Goal: Communication & Community: Answer question/provide support

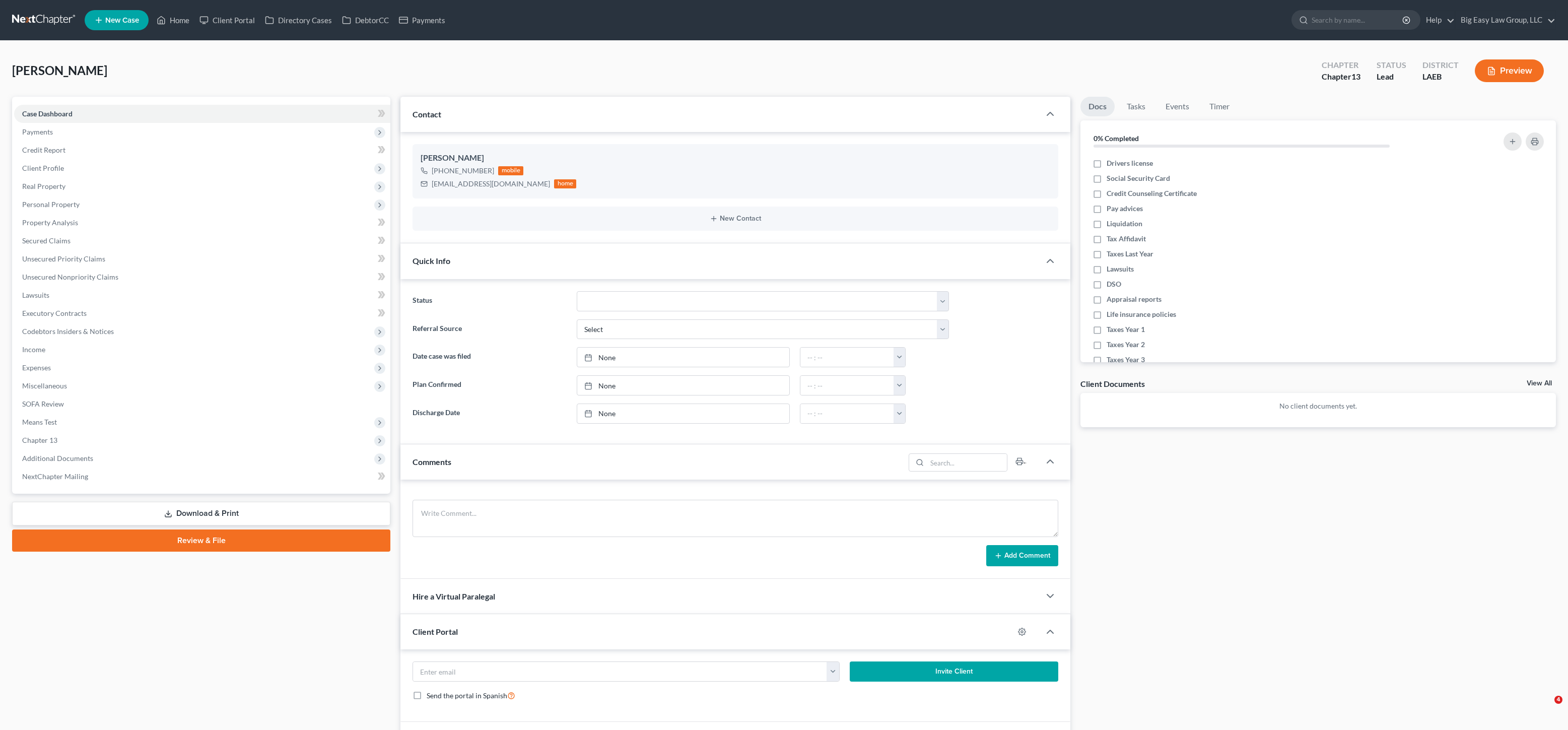
select select "0"
click at [194, 7] on ul "New Case Home Client Portal Directory Cases DebtorCC Payments - No Result - See…" at bounding box center [820, 20] width 1471 height 26
click at [179, 24] on link "Home" at bounding box center [173, 20] width 43 height 18
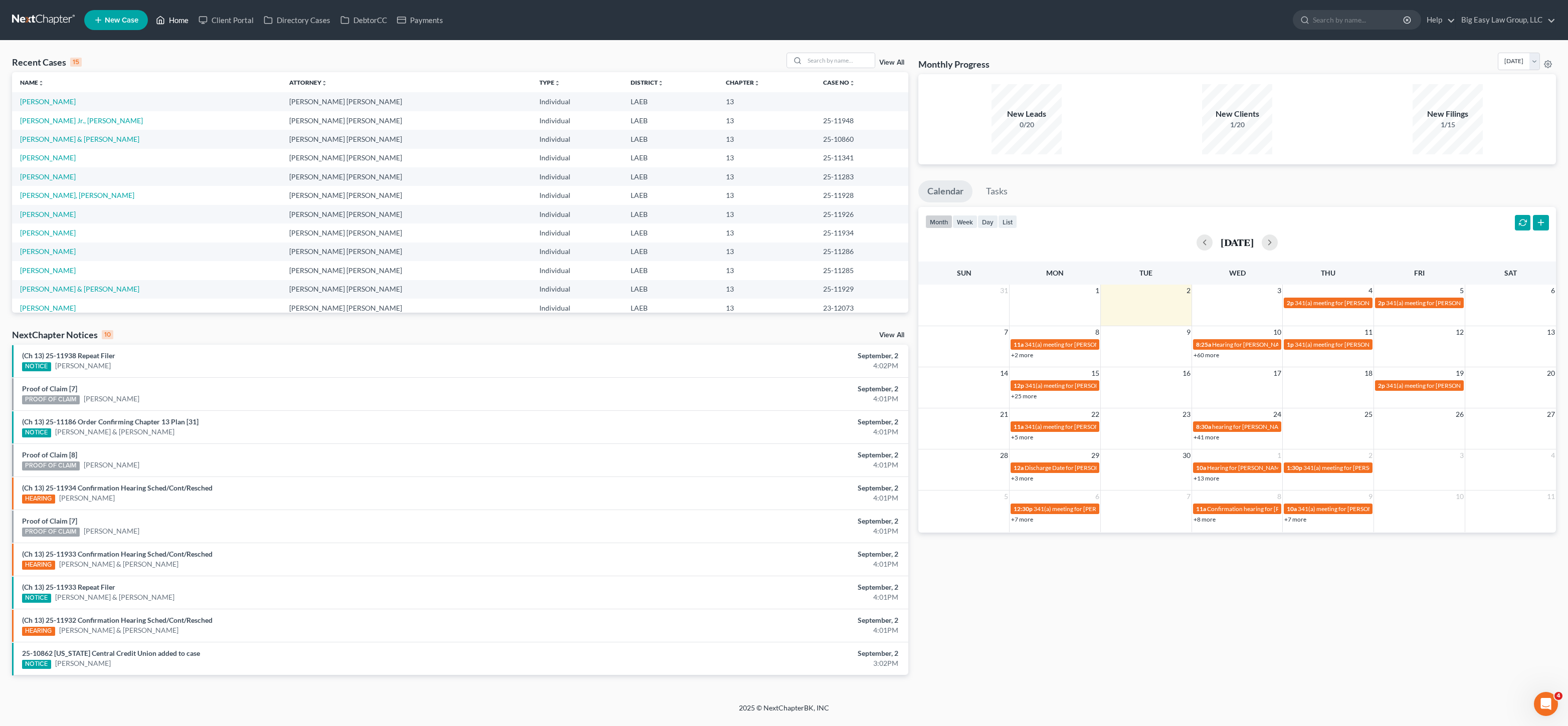
click at [175, 29] on ul "New Case Home Client Portal Directory Cases DebtorCC Payments - No Result - See…" at bounding box center [820, 20] width 1472 height 26
click at [180, 24] on link "Home" at bounding box center [172, 20] width 43 height 18
click at [185, 27] on link "Home" at bounding box center [172, 20] width 43 height 18
click at [181, 21] on link "Home" at bounding box center [172, 20] width 43 height 18
click at [149, 70] on div "Recent Cases 15 View All" at bounding box center [460, 62] width 896 height 19
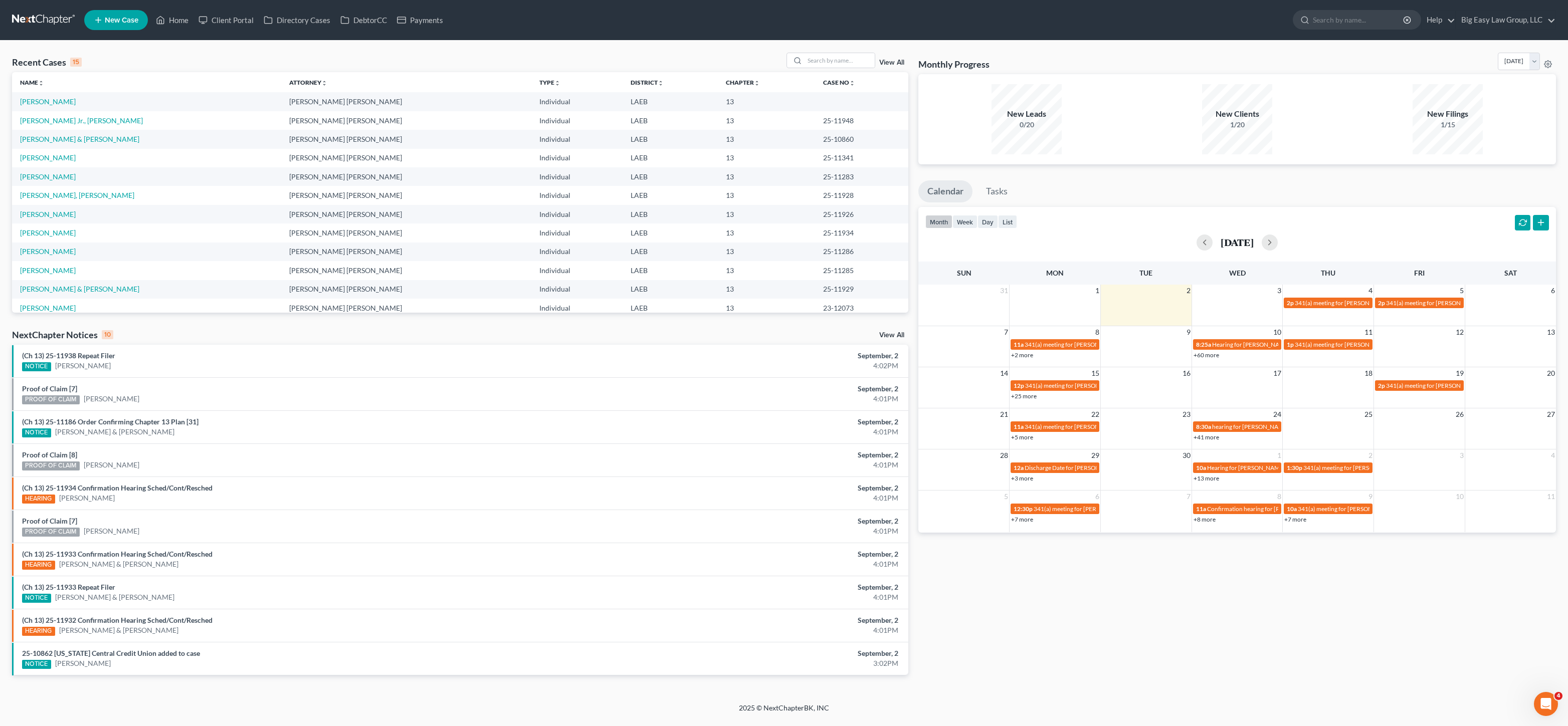
click at [164, 37] on nav "Home New Case Client Portal Directory Cases DebtorCC Payments Big Easy Law Grou…" at bounding box center [784, 20] width 1568 height 40
click at [200, 22] on icon at bounding box center [203, 20] width 9 height 12
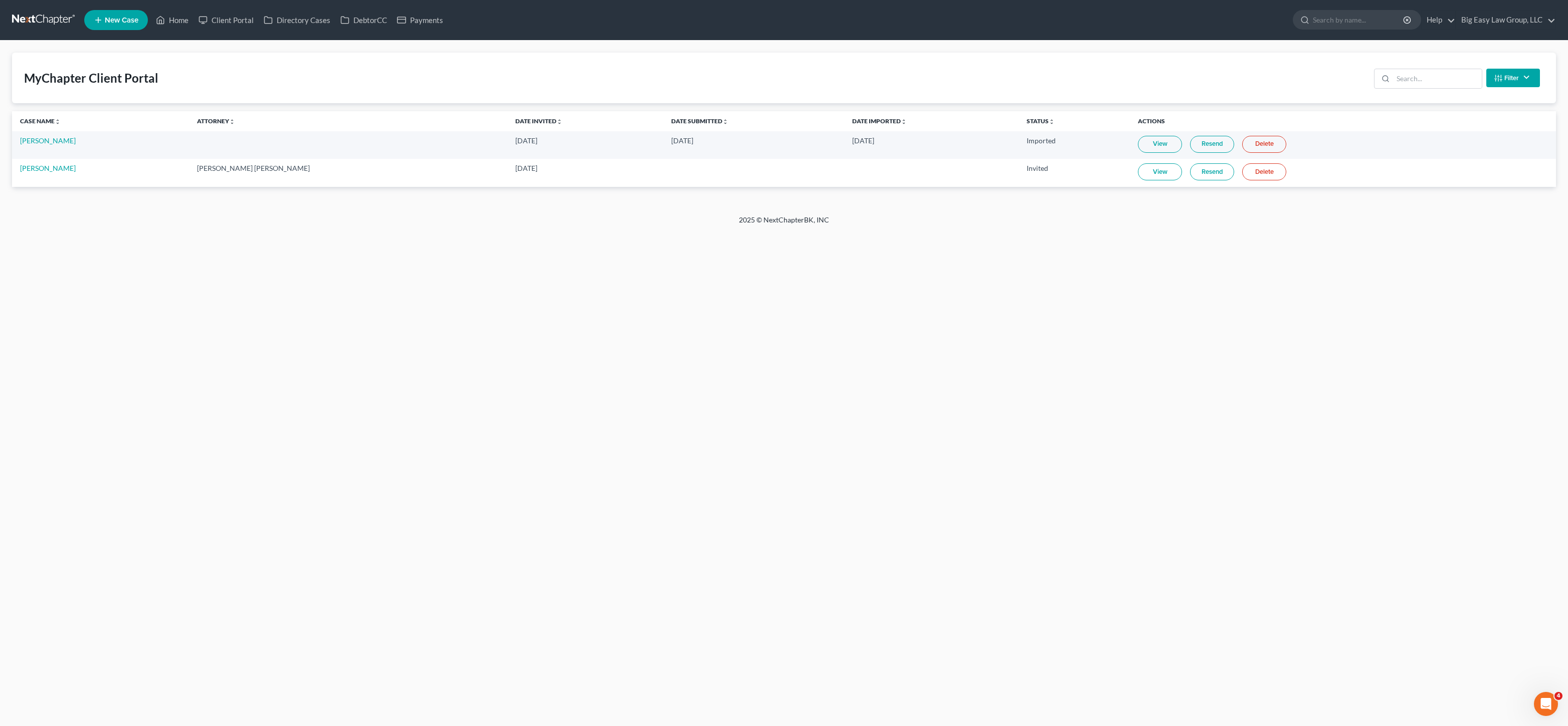
click at [189, 30] on ul "New Case Home Client Portal Directory Cases DebtorCC Payments - No Result - See…" at bounding box center [820, 20] width 1472 height 26
click at [186, 23] on link "Home" at bounding box center [172, 20] width 43 height 18
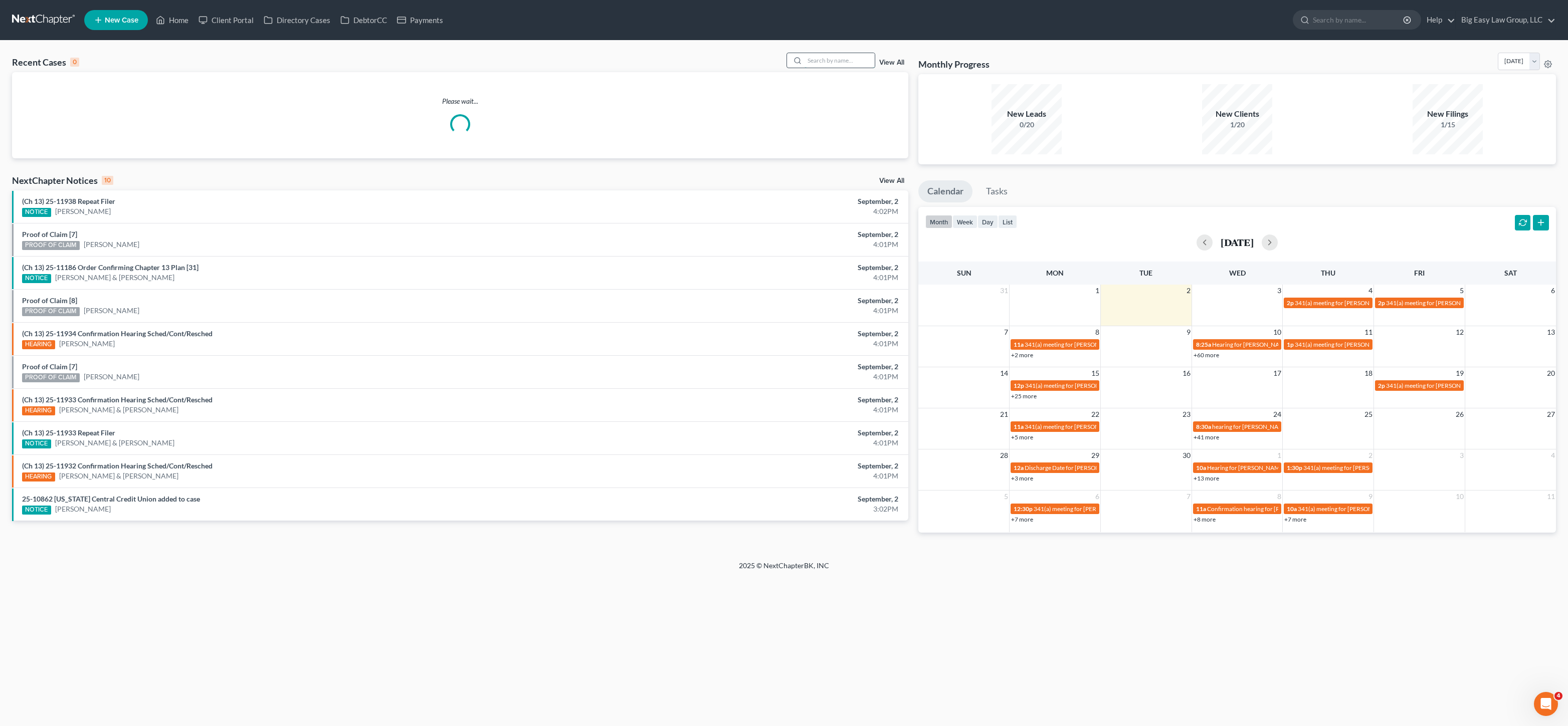
click at [836, 66] on input "search" at bounding box center [839, 60] width 70 height 15
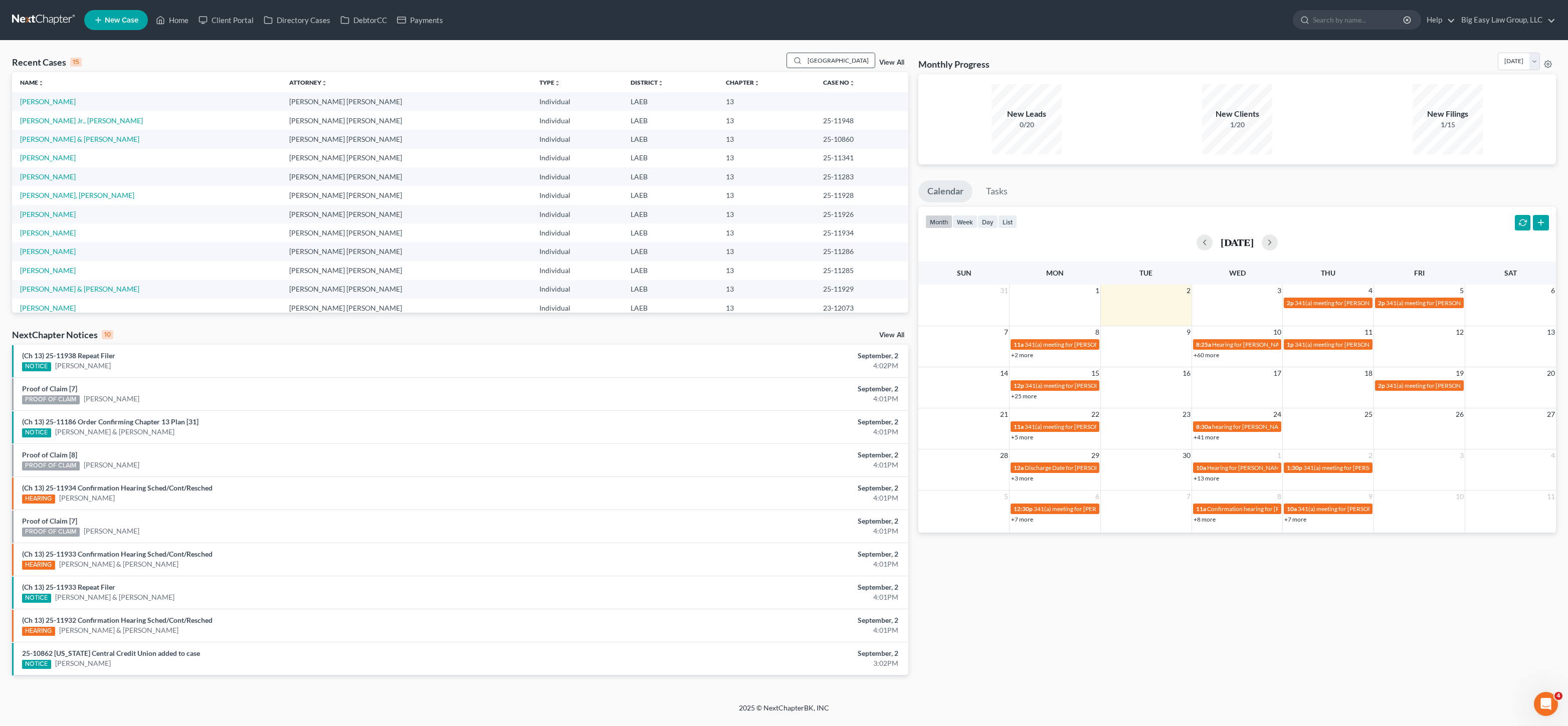
type input "[GEOGRAPHIC_DATA]"
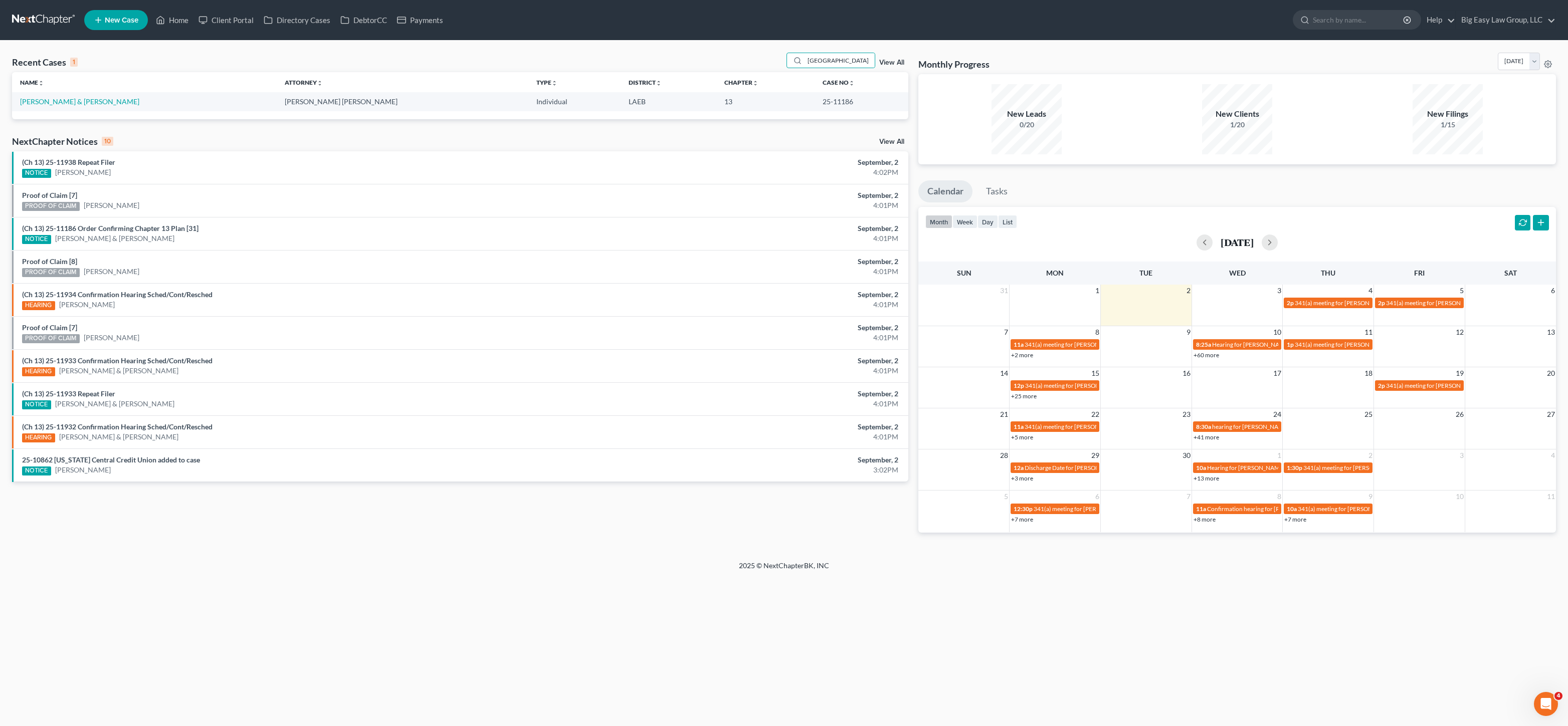
click at [74, 106] on td "[PERSON_NAME] & [PERSON_NAME]" at bounding box center [144, 102] width 265 height 18
click at [87, 102] on link "[PERSON_NAME] & [PERSON_NAME]" at bounding box center [80, 102] width 119 height 9
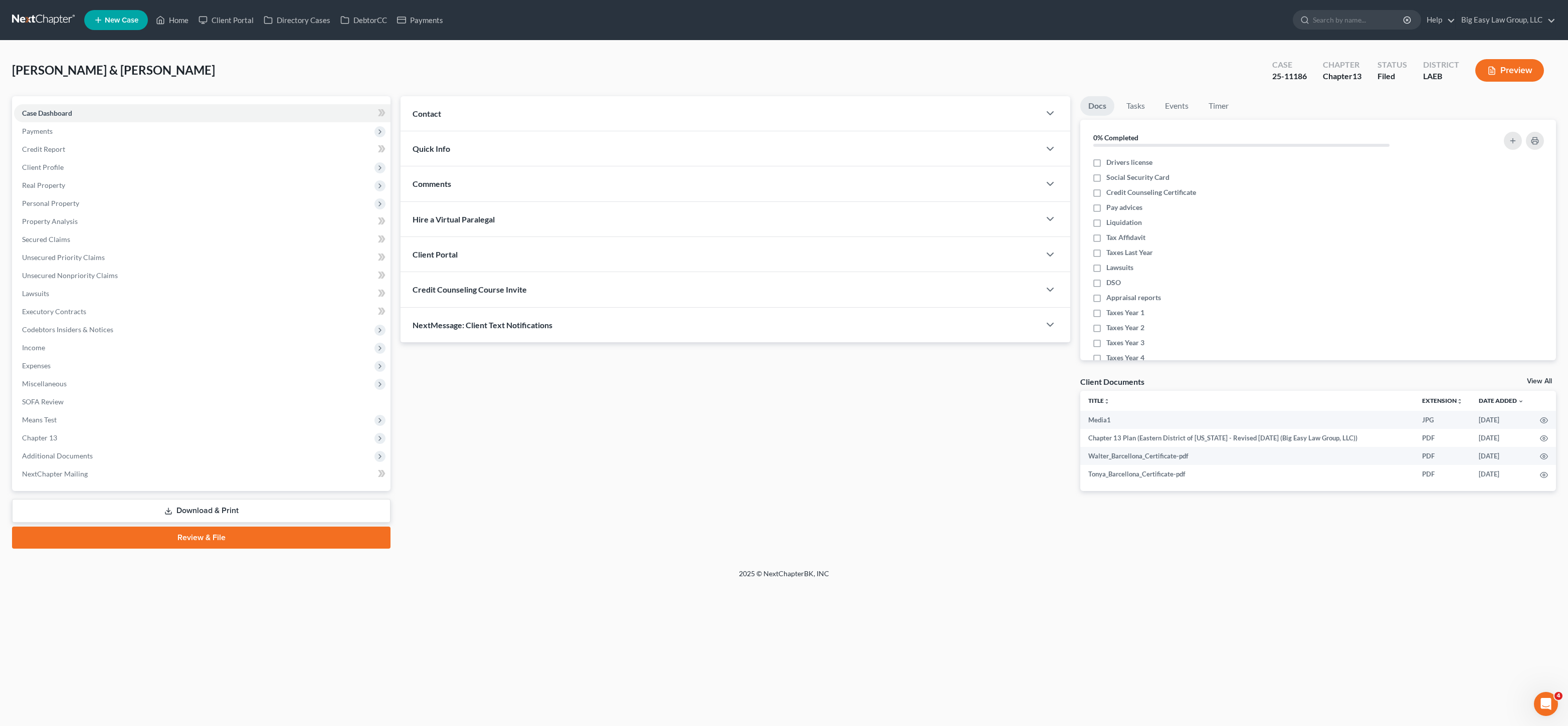
click at [562, 323] on div "NextMessage: Client Text Notifications" at bounding box center [720, 325] width 640 height 35
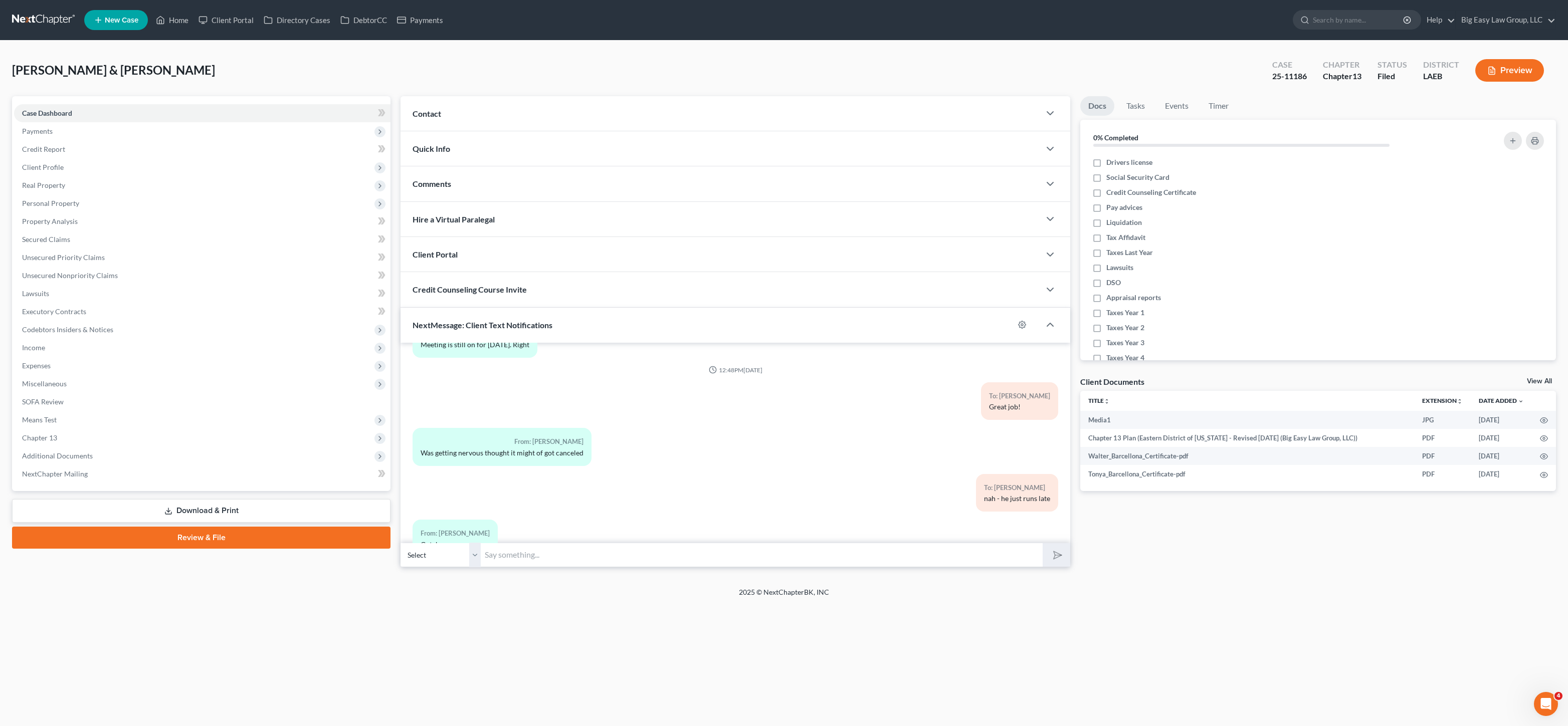
scroll to position [5128, 0]
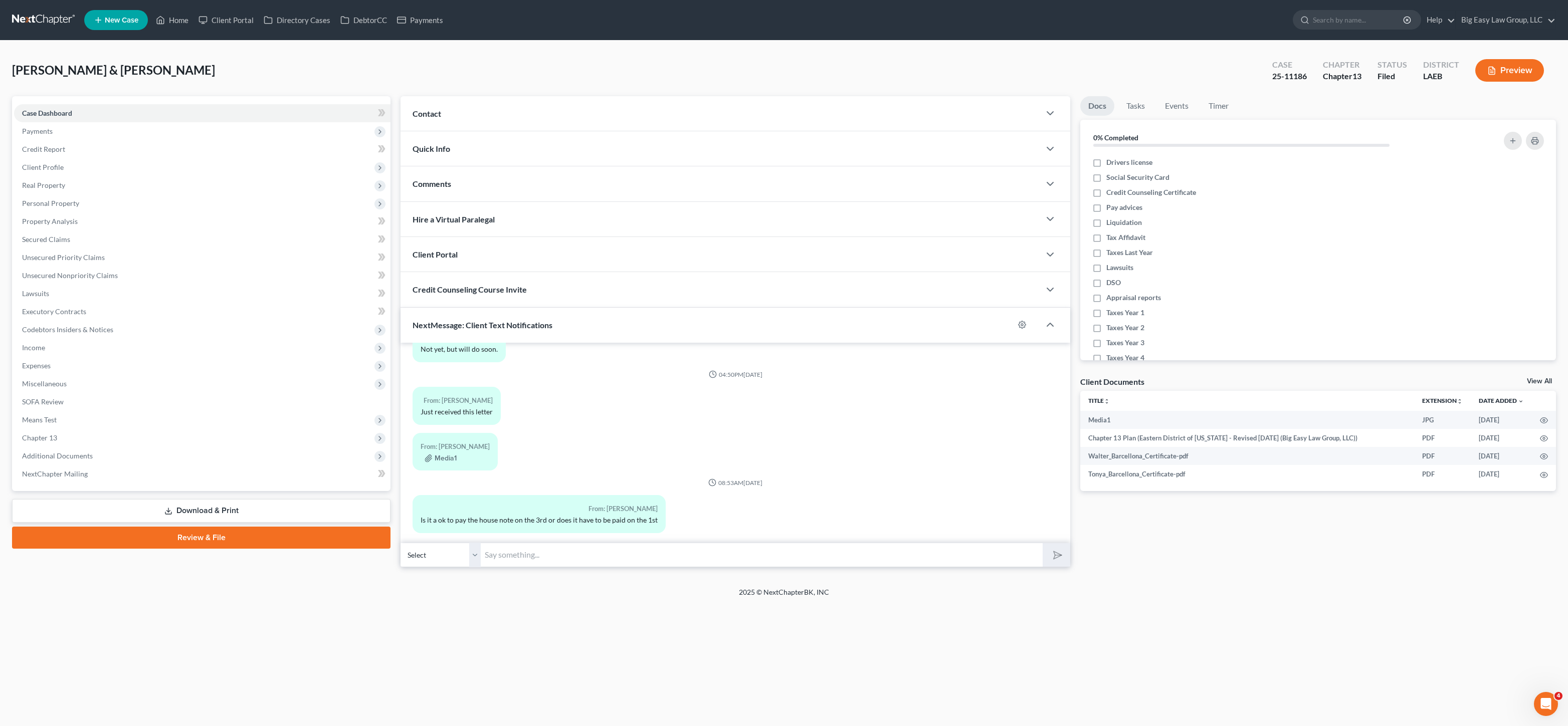
click at [581, 553] on input "text" at bounding box center [761, 555] width 562 height 24
click at [799, 553] on input "Case was confirmed- I will look at the calendar for the next upcoming weeks to …" at bounding box center [761, 555] width 562 height 24
click at [803, 555] on input "Case was confirmed- I will look at the calendar for the next upcoming weeks to …" at bounding box center [761, 555] width 562 height 24
type input "Case was confirmed- I will look at the calendar for the next upcoming weeks to …"
click at [1057, 553] on icon "submit" at bounding box center [1055, 554] width 14 height 14
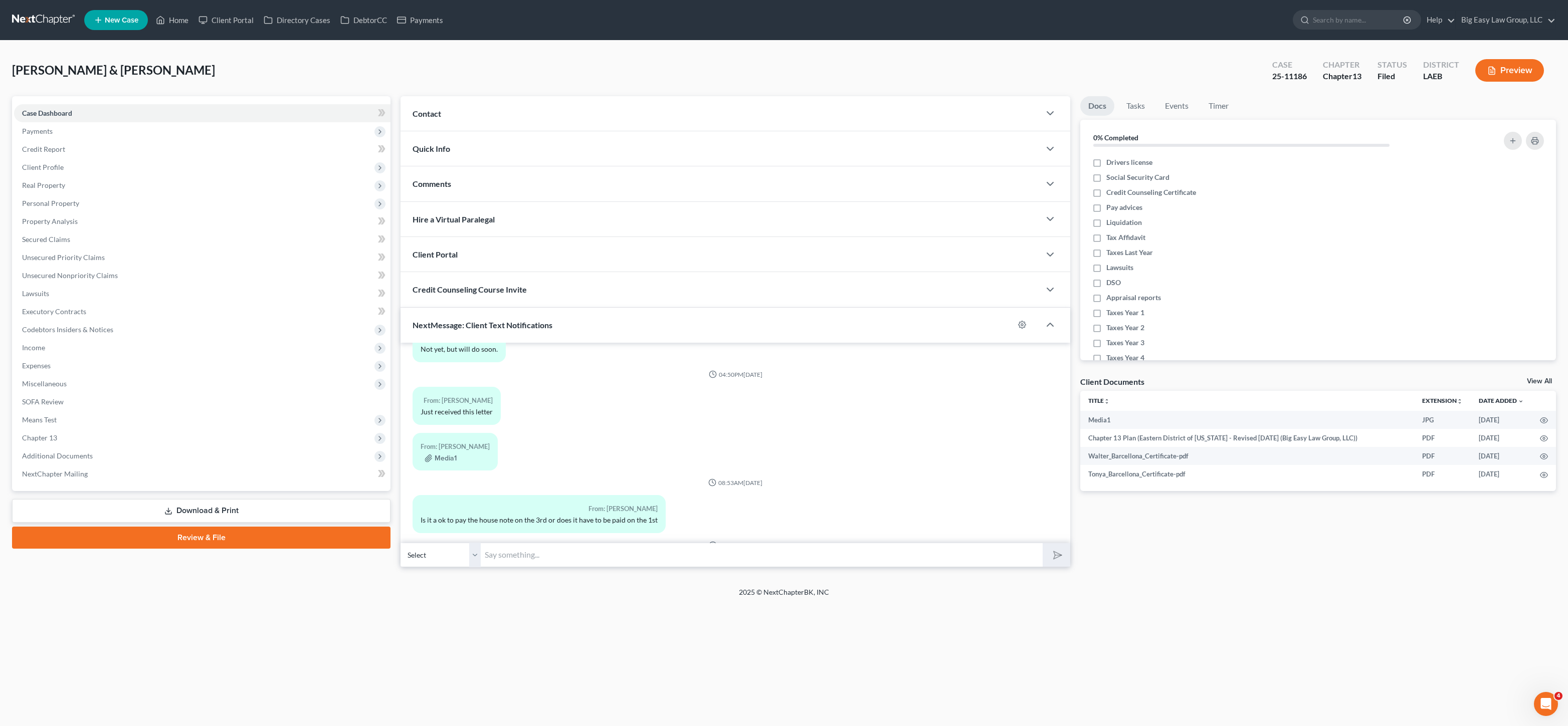
click at [954, 557] on input "text" at bounding box center [761, 555] width 562 height 24
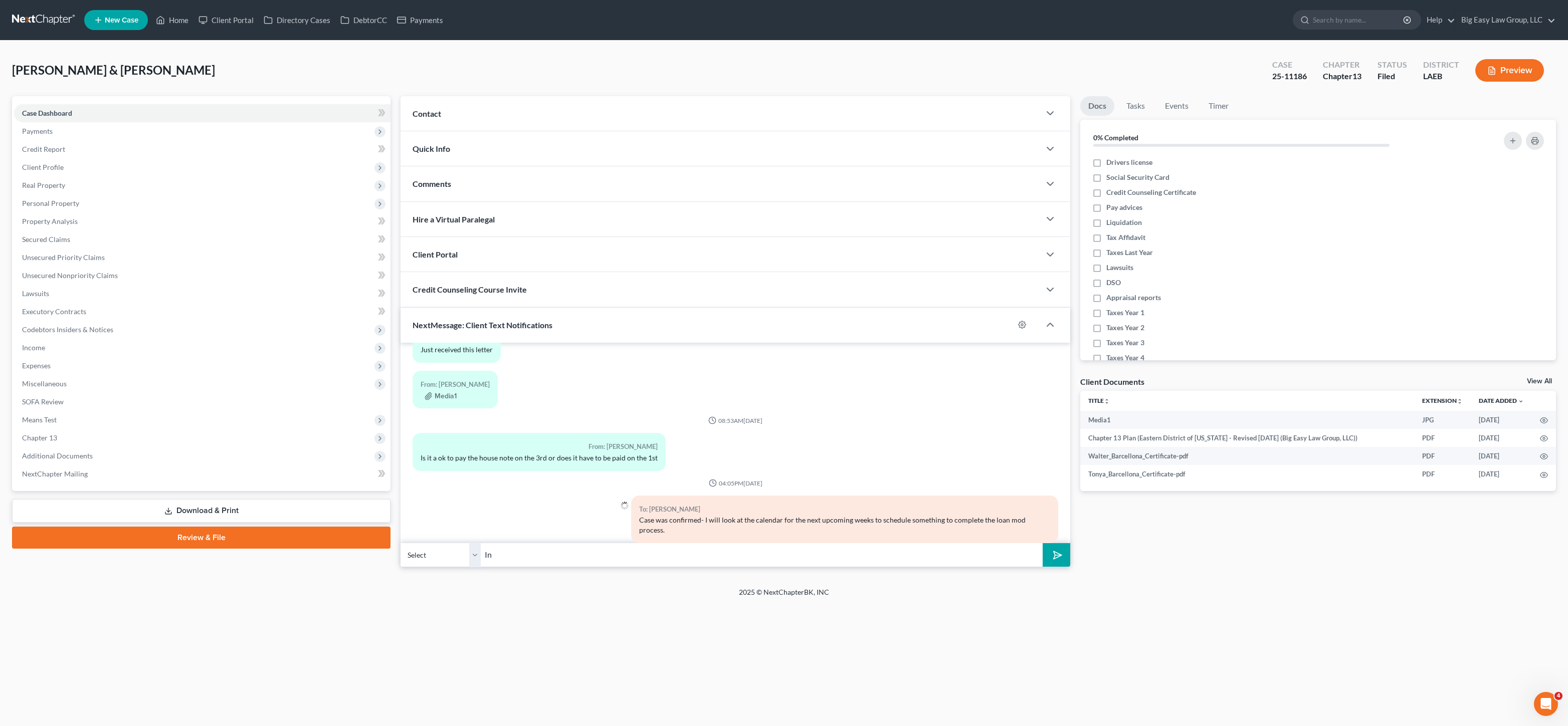
type input "I"
type input "I need to get the list of documents needed fro, [PERSON_NAME]. - [PERSON_NAME]"
click at [1043, 543] on button "submit" at bounding box center [1056, 555] width 27 height 24
click at [192, 21] on link "Home" at bounding box center [172, 20] width 43 height 18
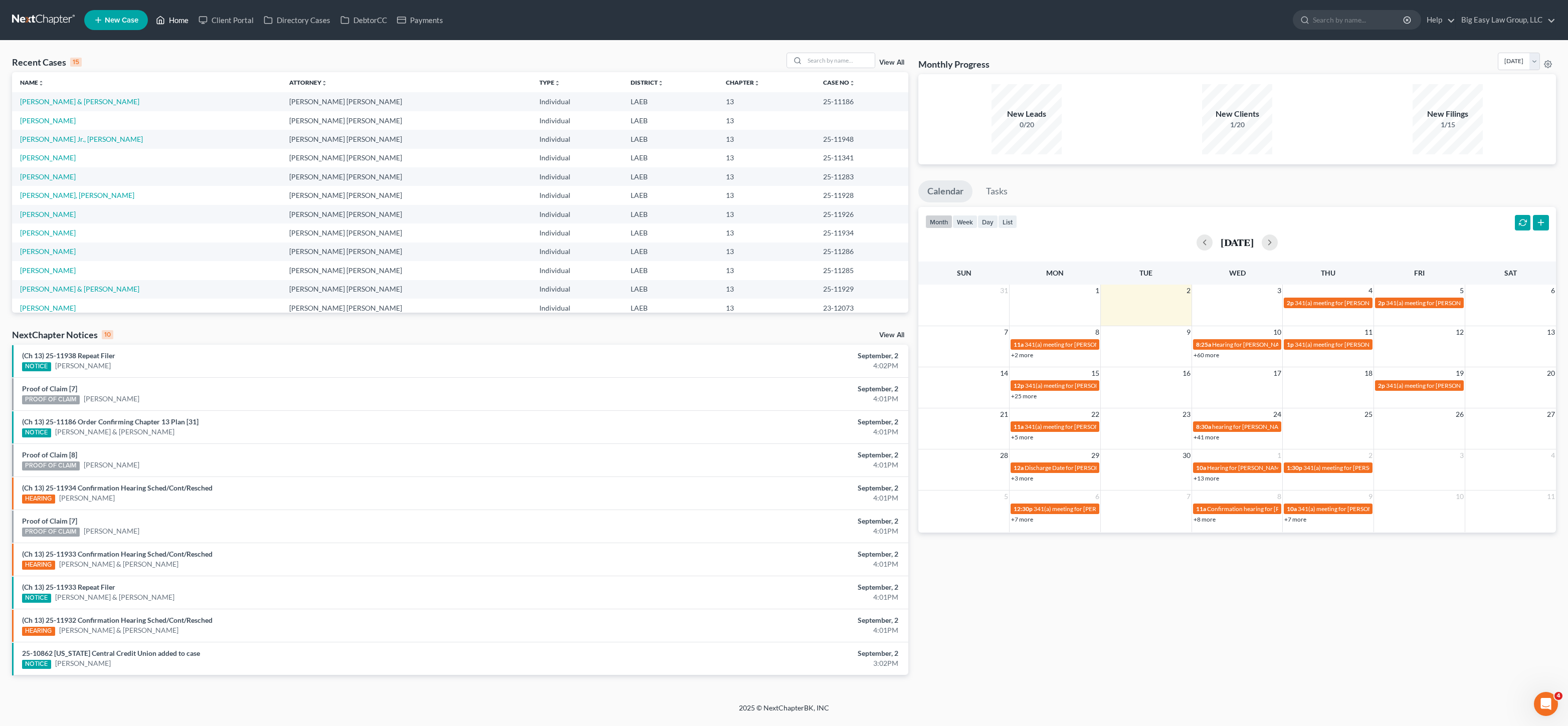
click at [177, 16] on link "Home" at bounding box center [172, 20] width 43 height 18
click at [183, 21] on link "Home" at bounding box center [172, 20] width 43 height 18
click at [194, 24] on link "Home" at bounding box center [172, 20] width 43 height 18
click at [174, 22] on link "Home" at bounding box center [172, 20] width 43 height 18
click at [189, 24] on link "Home" at bounding box center [172, 20] width 43 height 18
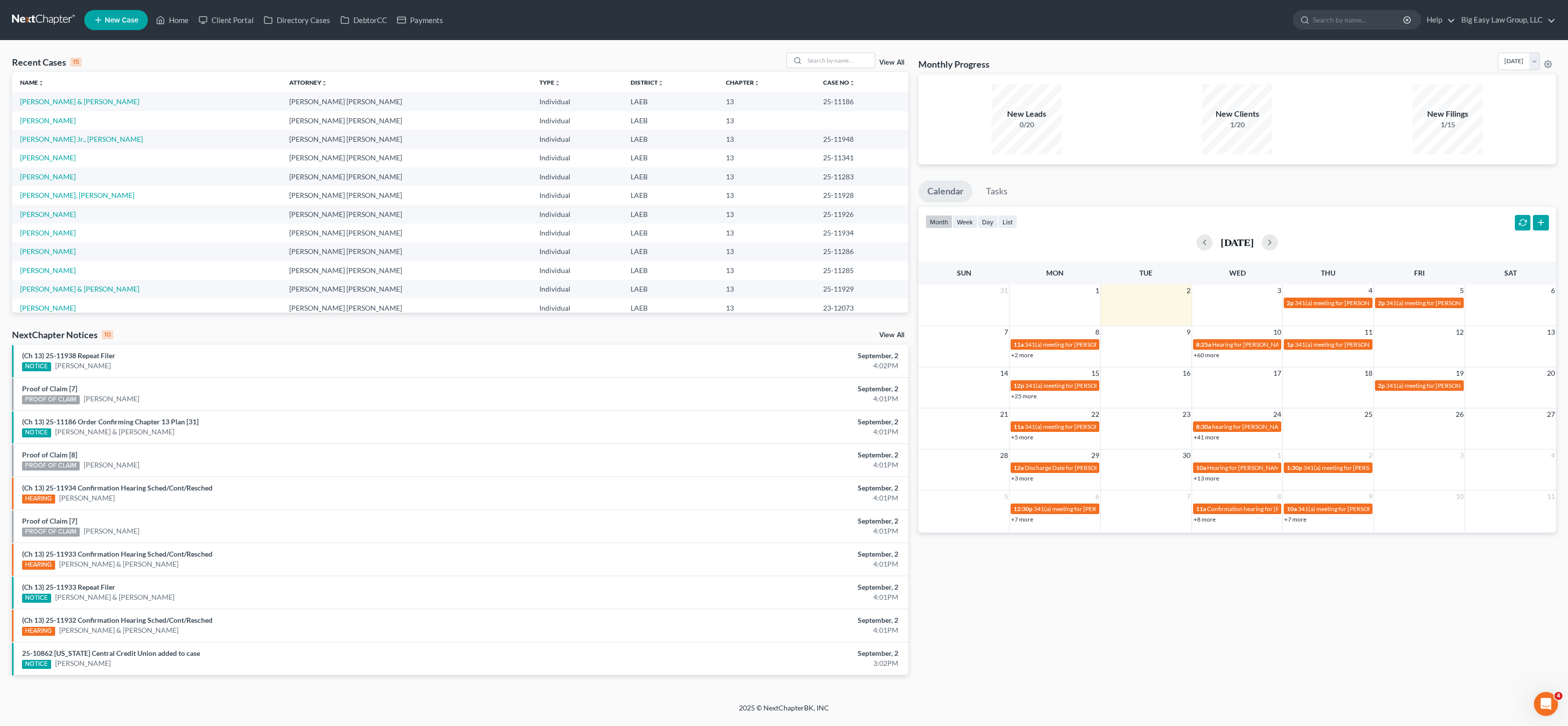
click at [189, 45] on div "Recent Cases 15 View All Name unfold_more expand_more expand_less Attorney unfo…" at bounding box center [784, 372] width 1568 height 663
click at [174, 25] on link "Home" at bounding box center [172, 20] width 43 height 18
click at [159, 18] on icon at bounding box center [160, 20] width 9 height 12
click at [157, 30] on ul "New Case Home Client Portal Directory Cases DebtorCC Payments - No Result - See…" at bounding box center [820, 20] width 1472 height 26
click at [163, 35] on nav "Home New Case Client Portal Directory Cases DebtorCC Payments Big Easy Law Grou…" at bounding box center [784, 20] width 1568 height 40
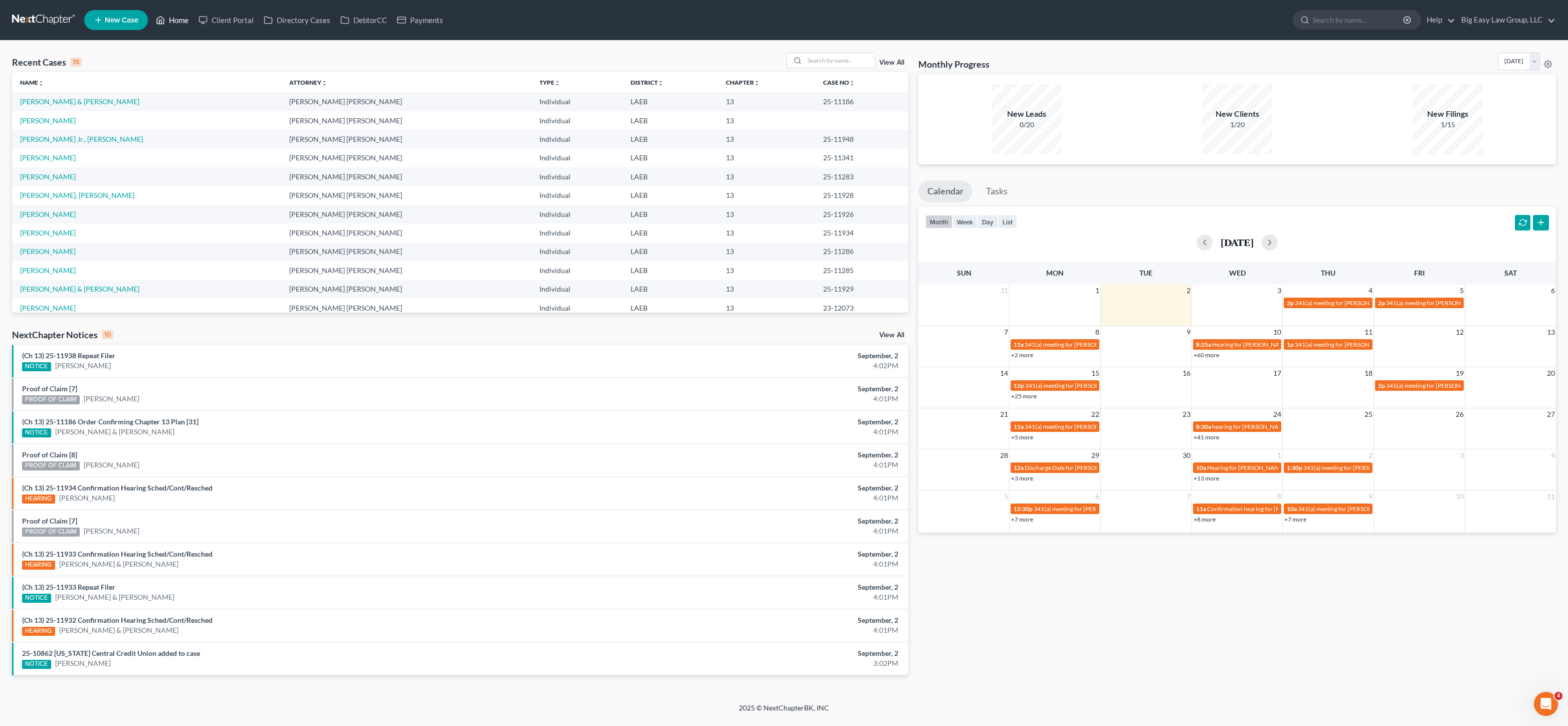
drag, startPoint x: 166, startPoint y: 25, endPoint x: 279, endPoint y: 40, distance: 114.0
click at [166, 25] on link "Home" at bounding box center [172, 20] width 43 height 18
click at [172, 27] on link "Home" at bounding box center [172, 20] width 43 height 18
click at [173, 23] on link "Home" at bounding box center [172, 20] width 43 height 18
drag, startPoint x: 187, startPoint y: 16, endPoint x: 180, endPoint y: 25, distance: 11.4
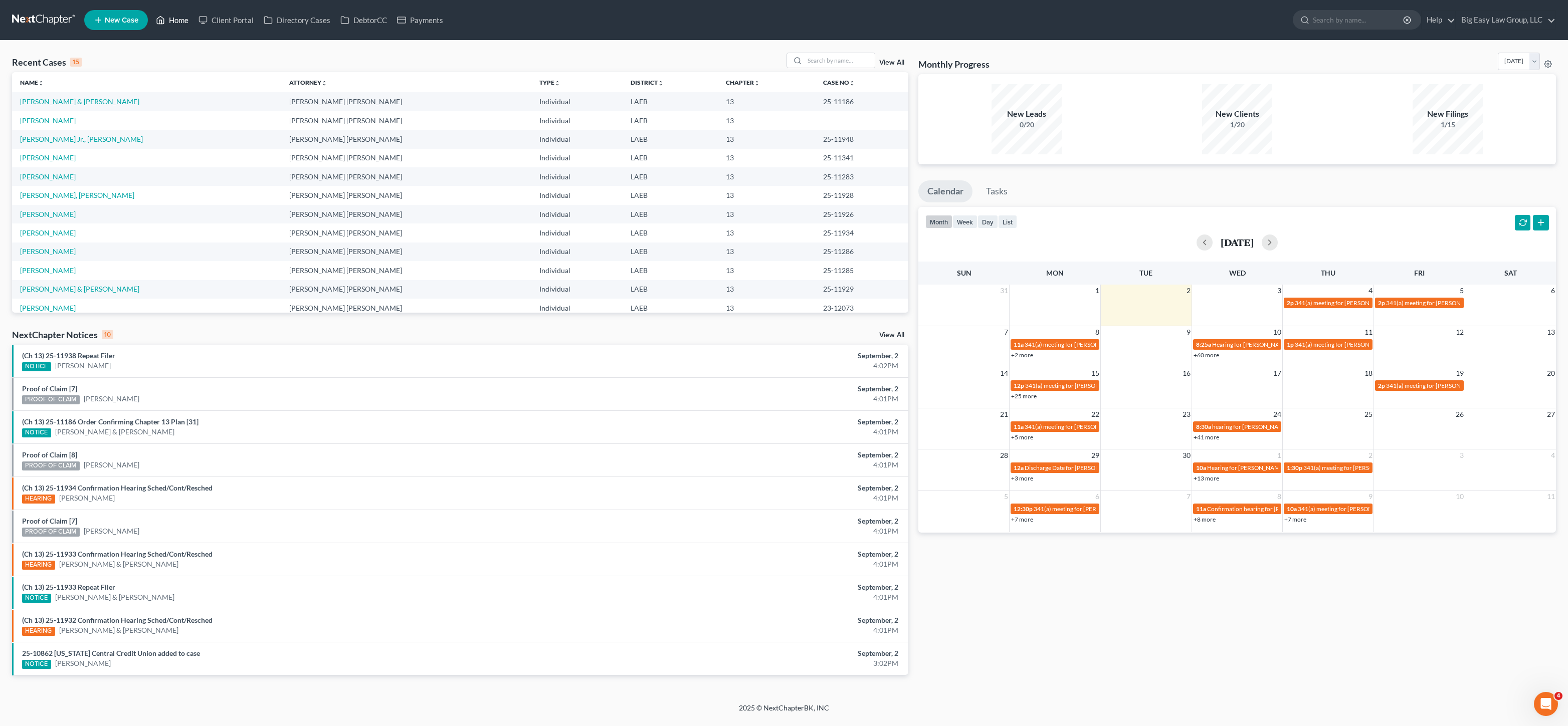
click at [187, 16] on link "Home" at bounding box center [172, 20] width 43 height 18
click at [183, 21] on link "Home" at bounding box center [172, 20] width 43 height 18
click at [178, 32] on ul "New Case Home Client Portal Directory Cases DebtorCC Payments - No Result - See…" at bounding box center [820, 20] width 1472 height 26
click at [177, 27] on link "Home" at bounding box center [172, 20] width 43 height 18
click at [177, 24] on link "Home" at bounding box center [172, 20] width 43 height 18
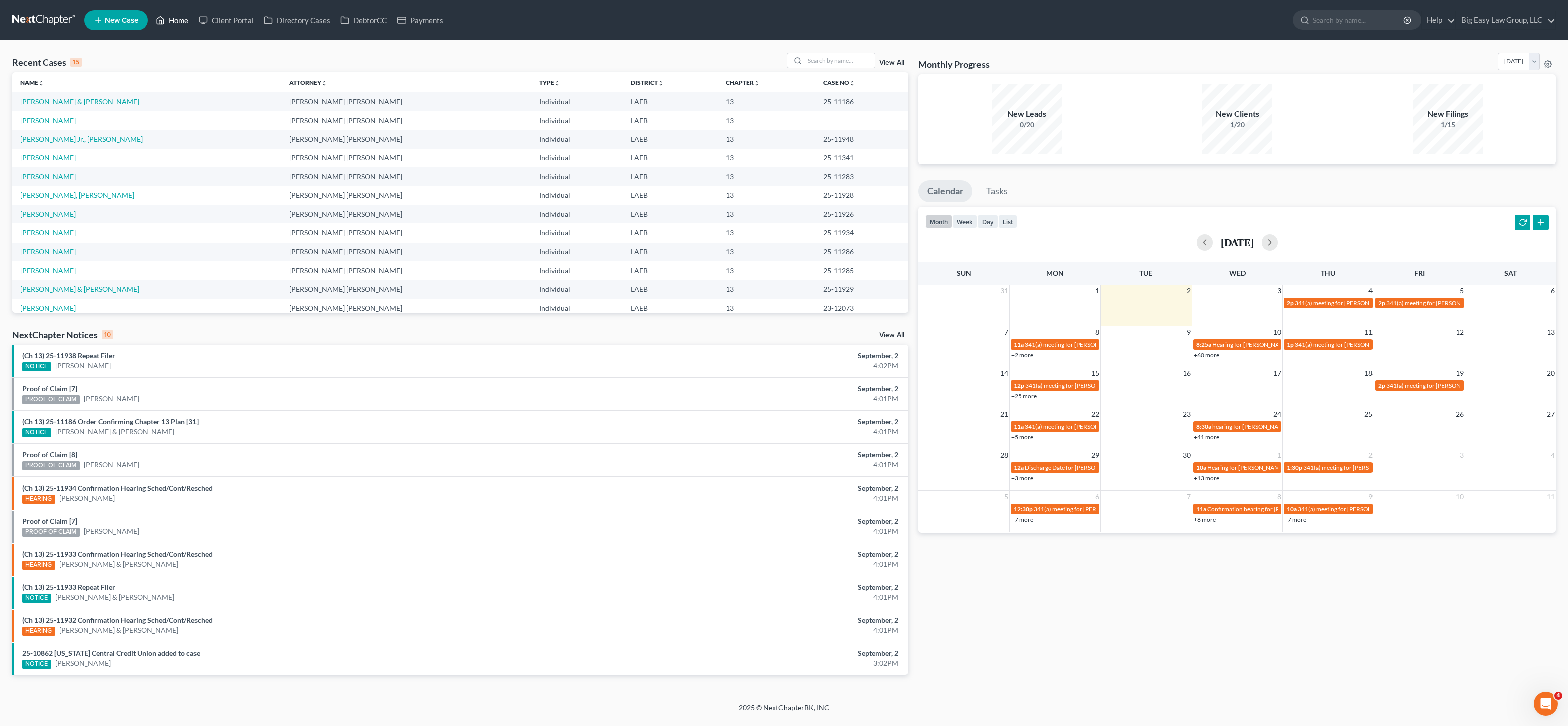
click at [178, 23] on link "Home" at bounding box center [172, 20] width 43 height 18
drag, startPoint x: 150, startPoint y: 21, endPoint x: 205, endPoint y: 18, distance: 55.1
click at [150, 21] on li "New Case" at bounding box center [117, 20] width 67 height 23
click at [822, 66] on input "search" at bounding box center [839, 60] width 70 height 15
type input "[PERSON_NAME]"
